Goal: Navigation & Orientation: Find specific page/section

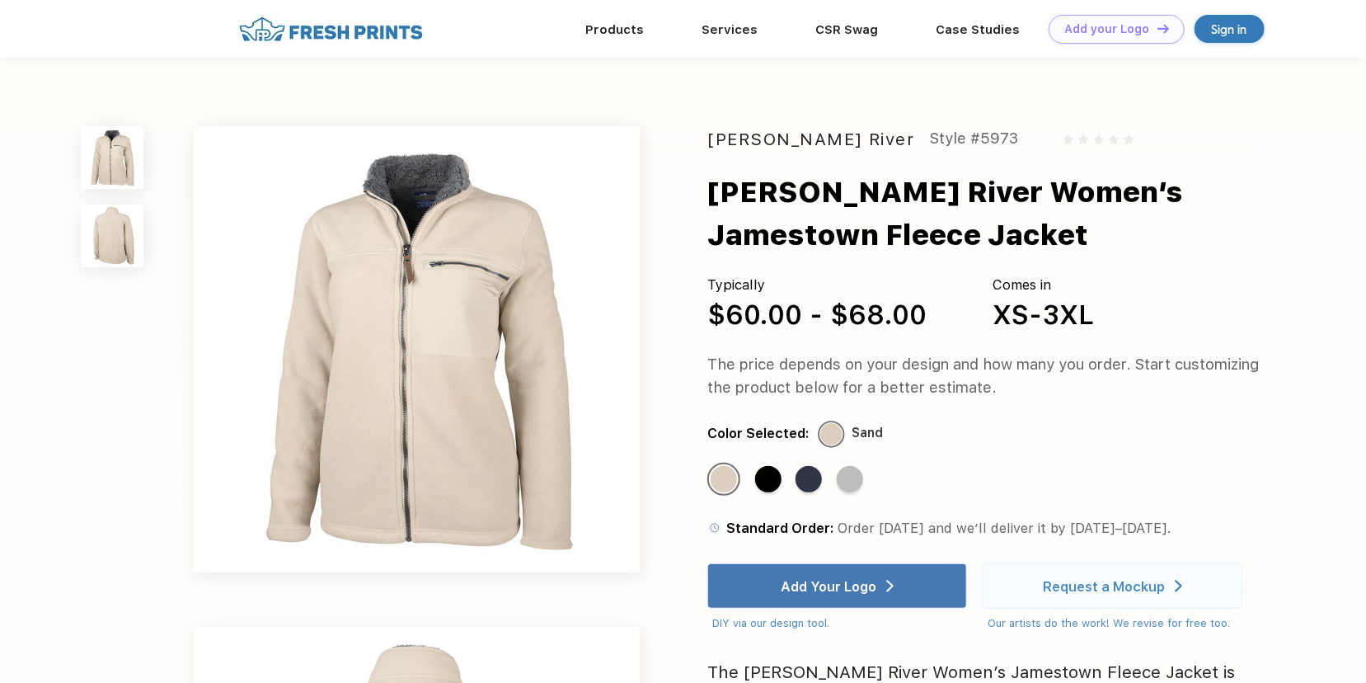
click at [109, 236] on img at bounding box center [112, 235] width 63 height 63
click at [865, 186] on div "Charles River Women’s Jamestown Fleece Jacket" at bounding box center [1014, 214] width 615 height 86
click at [118, 153] on img at bounding box center [112, 157] width 63 height 63
click at [758, 137] on div "Charles River" at bounding box center [810, 139] width 207 height 26
click at [635, 32] on link "Products" at bounding box center [614, 28] width 59 height 15
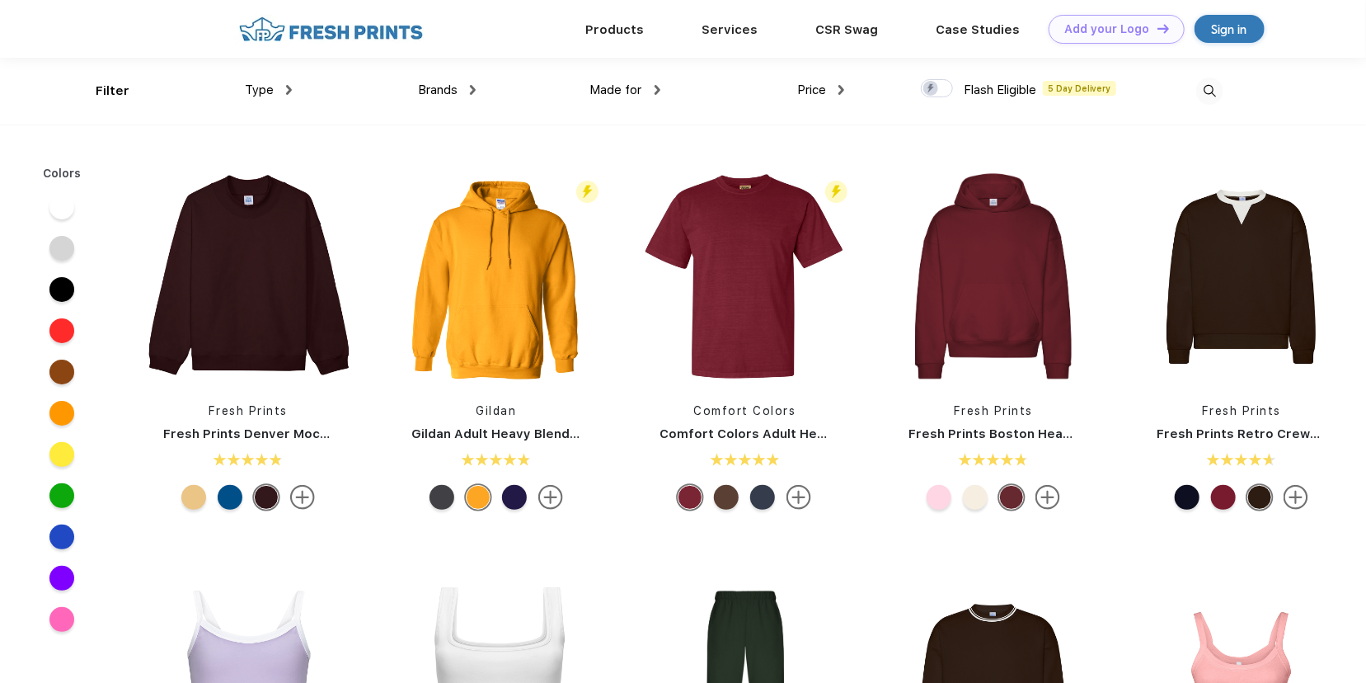
click at [613, 92] on span "Made for" at bounding box center [616, 89] width 52 height 15
